Goal: Obtain resource: Download file/media

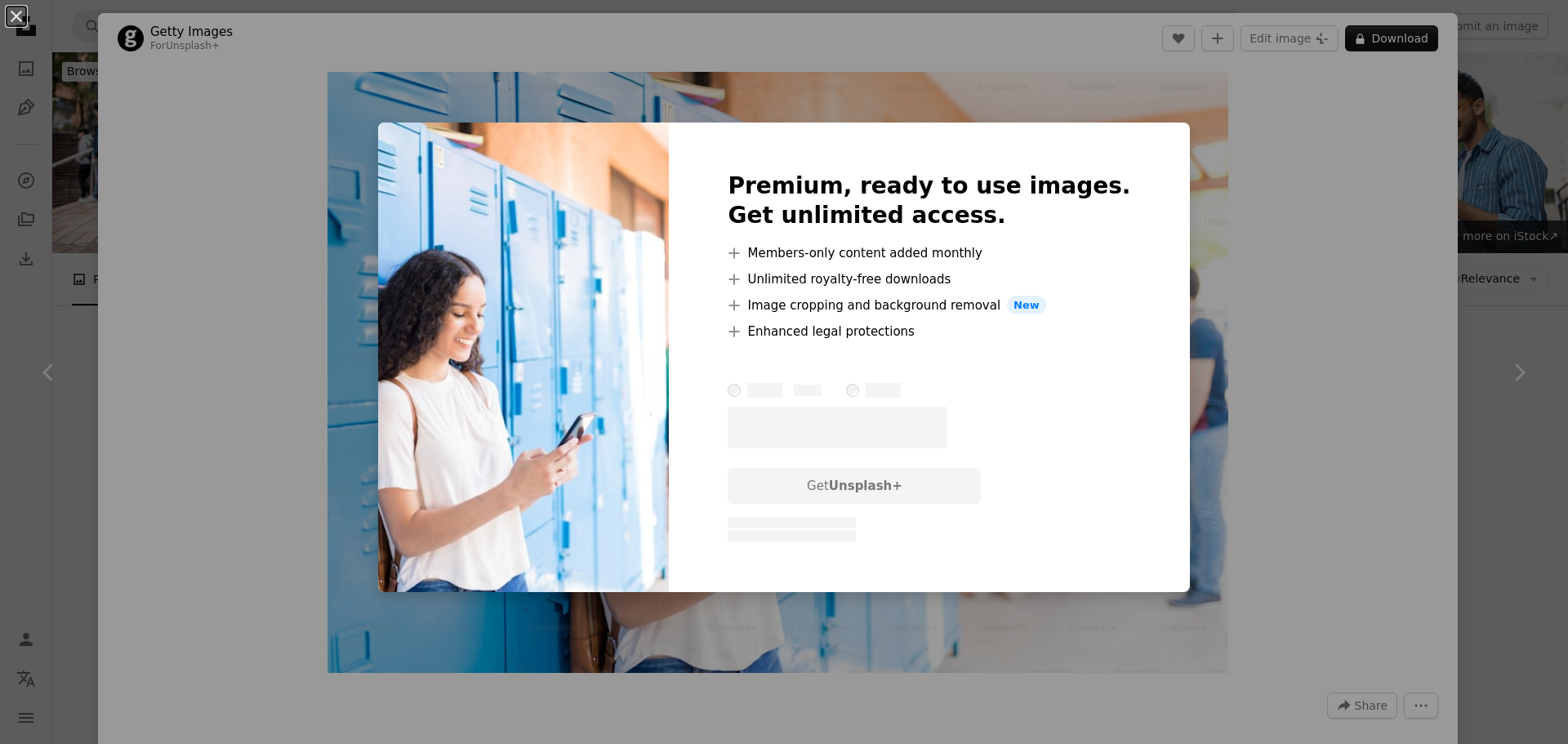
scroll to position [408, 0]
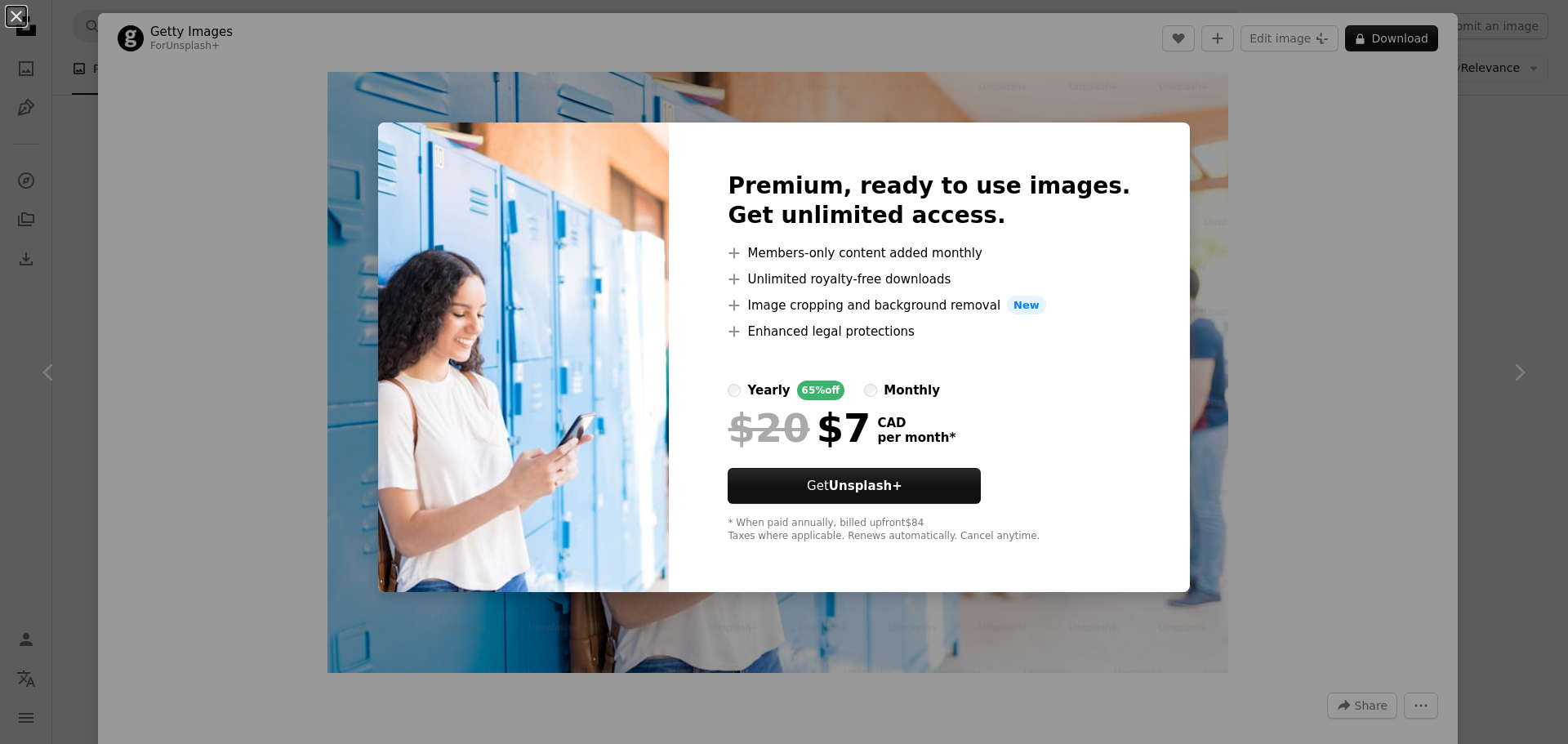
click at [1127, 186] on div "Premium, ready to use images. Get unlimited access. A plus sign Members-only co…" at bounding box center [929, 357] width 520 height 470
click at [1222, 210] on div "An X shape Premium, ready to use images. Get unlimited access. A plus sign Memb…" at bounding box center [784, 372] width 1568 height 744
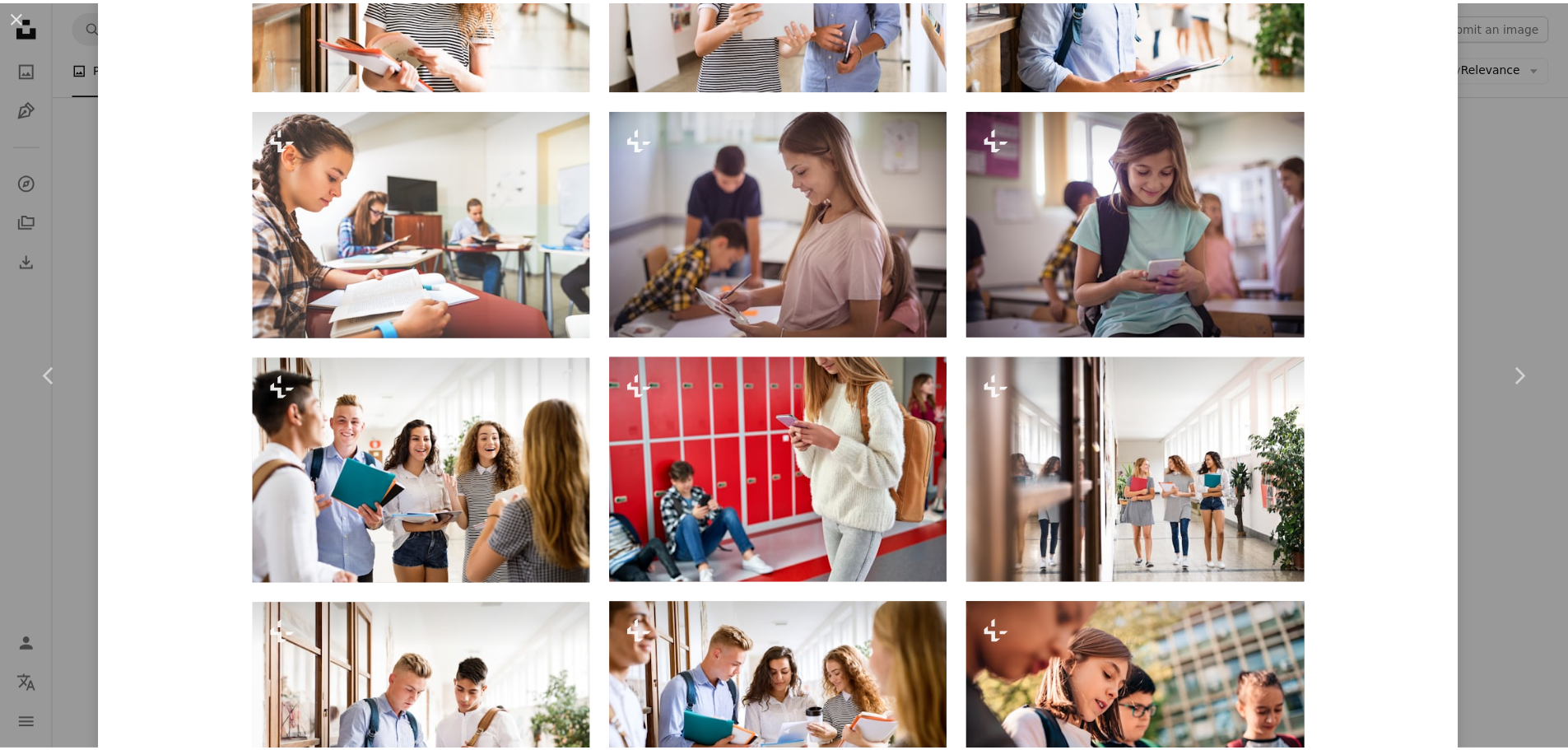
scroll to position [1728, 0]
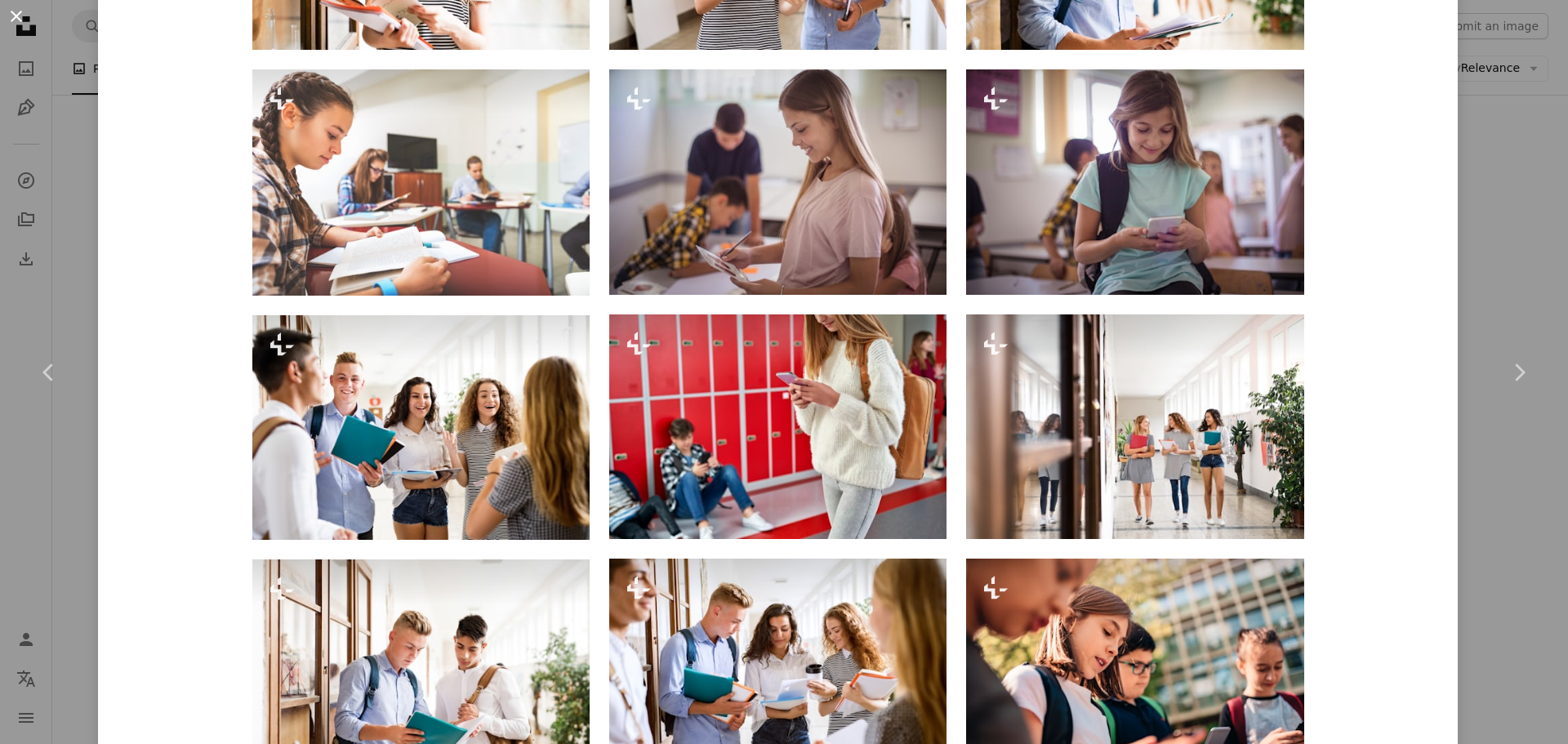
click at [16, 22] on button "An X shape" at bounding box center [17, 17] width 20 height 20
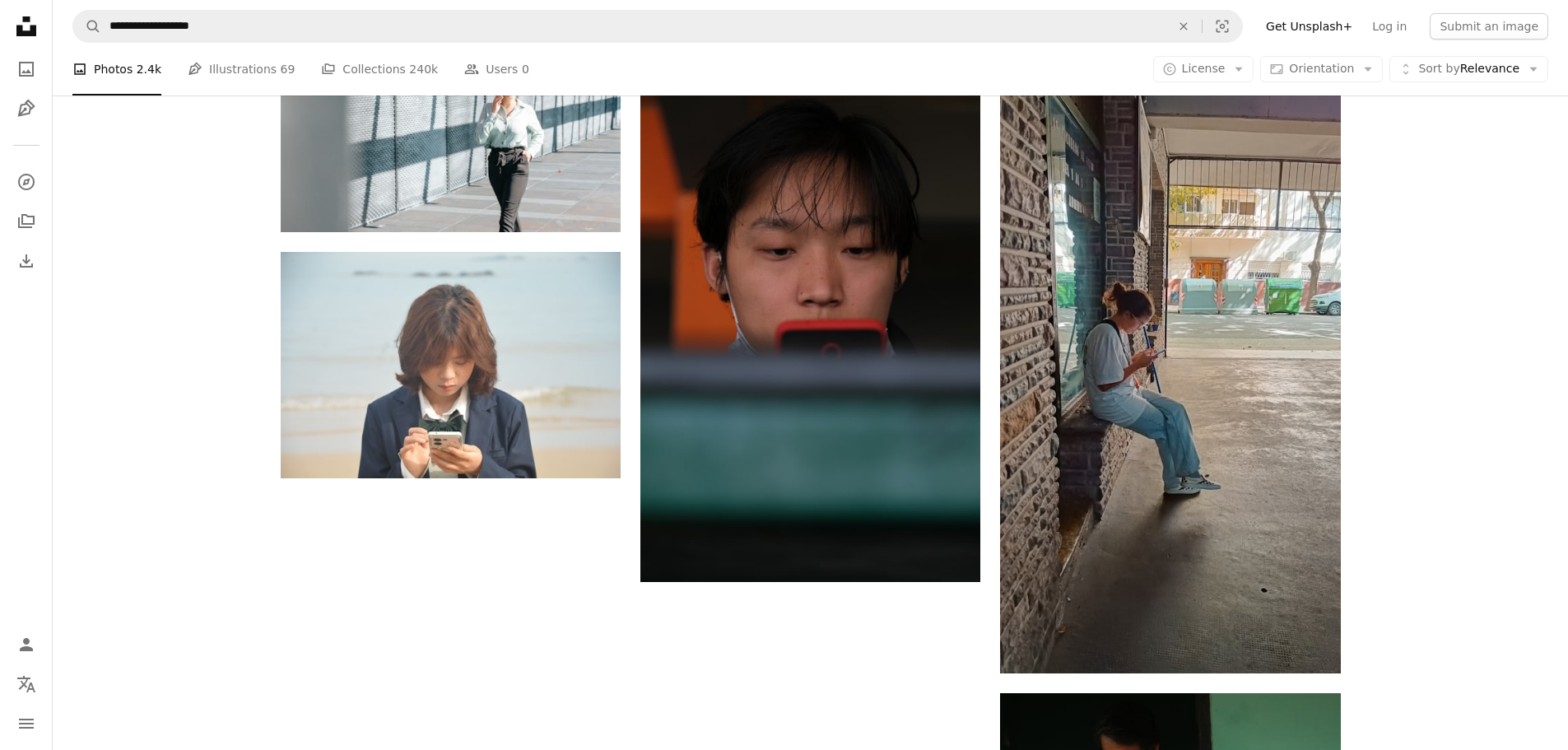
scroll to position [2387, 0]
